Goal: Use online tool/utility: Use online tool/utility

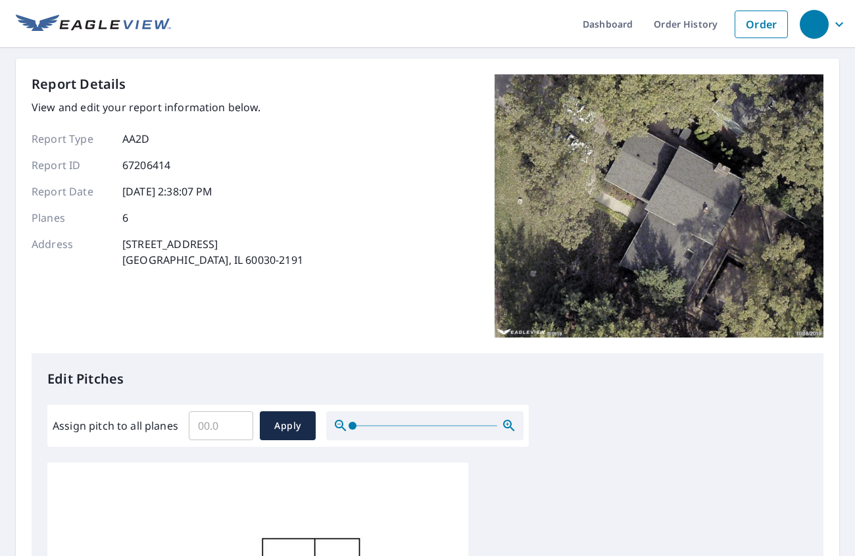
scroll to position [132, 0]
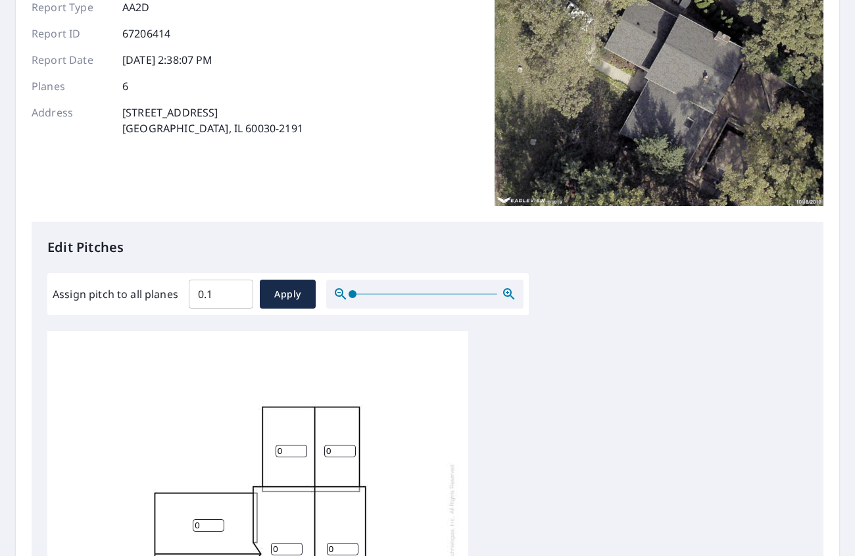
click at [237, 287] on input "0.1" at bounding box center [221, 294] width 64 height 37
drag, startPoint x: 221, startPoint y: 296, endPoint x: 91, endPoint y: 295, distance: 130.2
click at [91, 295] on div "Assign pitch to all planes 0.1 ​ Apply" at bounding box center [288, 294] width 471 height 29
type input "4"
click at [300, 299] on span "Apply" at bounding box center [287, 294] width 35 height 16
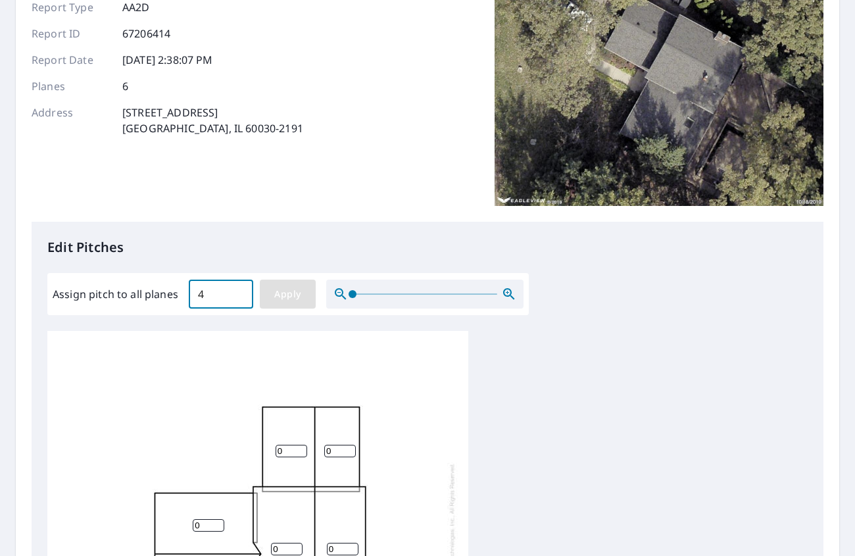
type input "4"
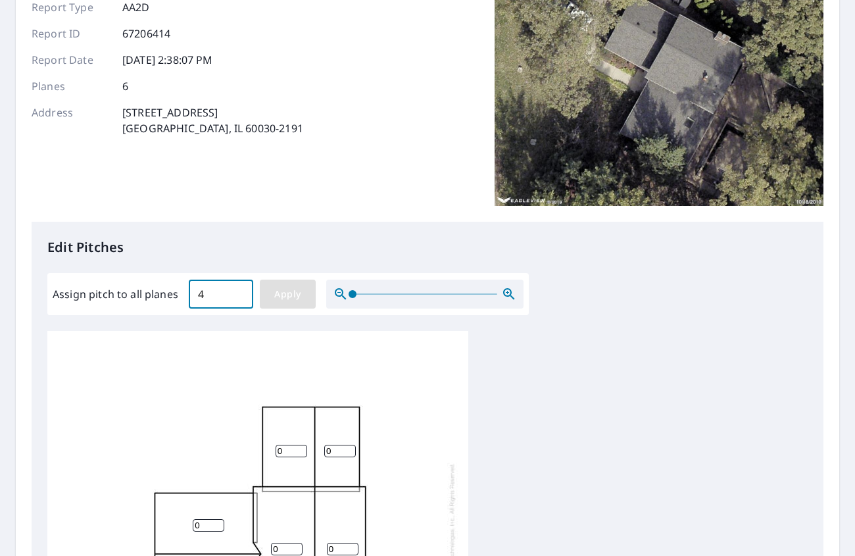
type input "4"
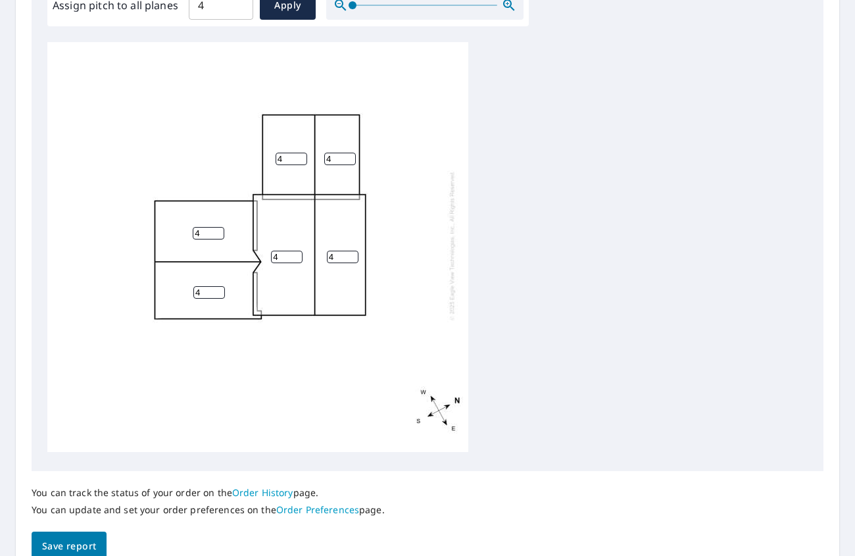
scroll to position [485, 0]
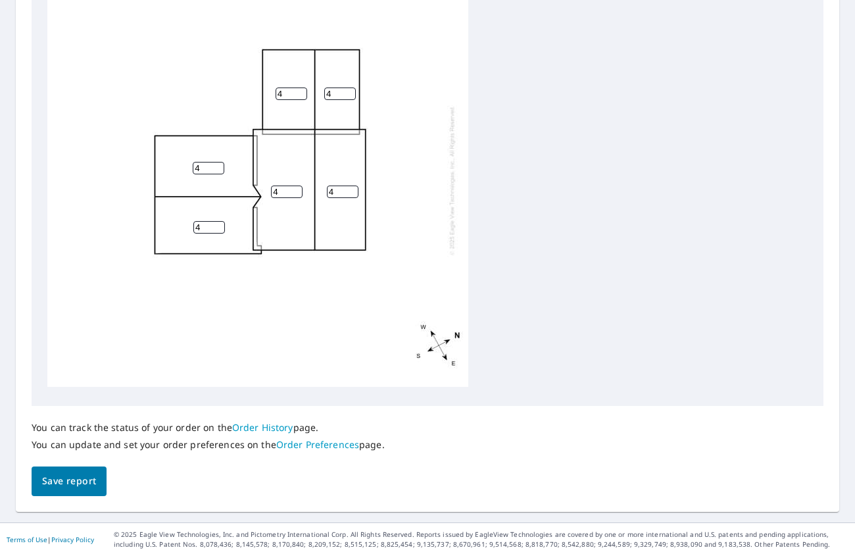
click at [93, 489] on button "Save report" at bounding box center [69, 481] width 75 height 30
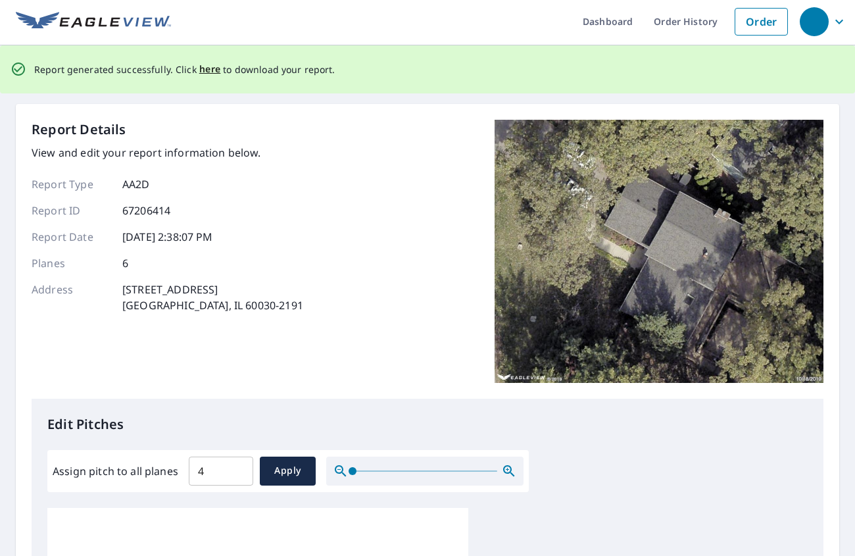
scroll to position [0, 0]
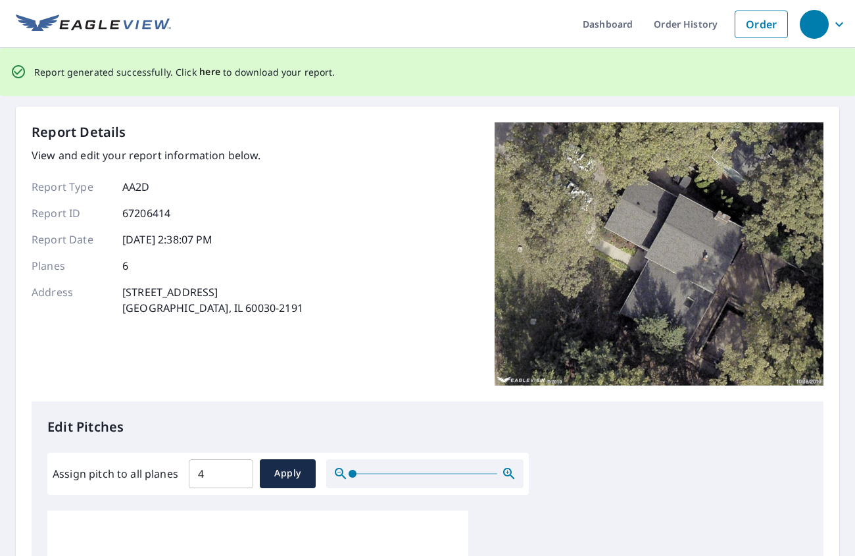
click at [211, 72] on span "here" at bounding box center [210, 72] width 22 height 16
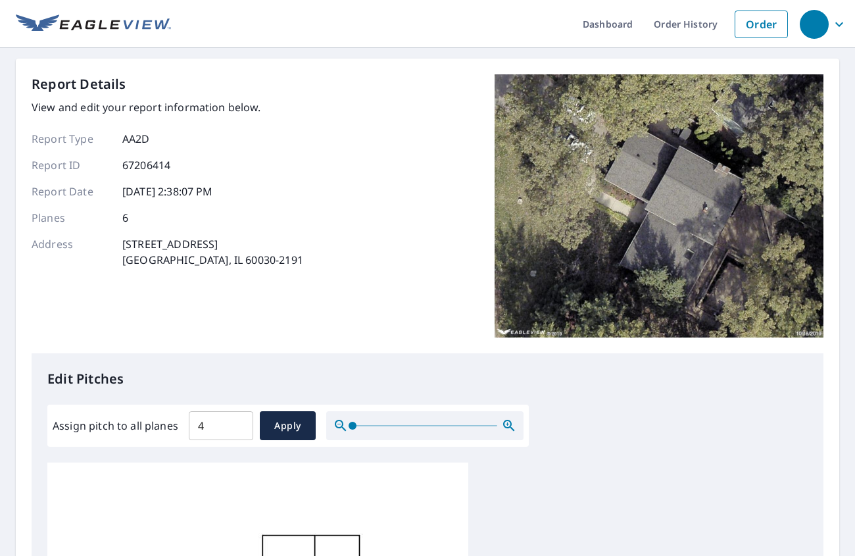
scroll to position [197, 0]
